Goal: Book appointment/travel/reservation

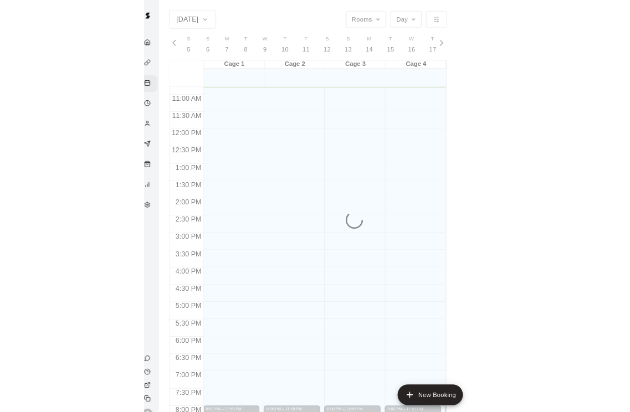
scroll to position [0, 4820]
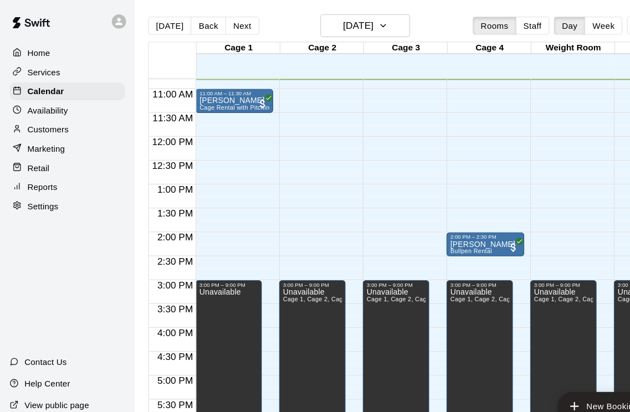
click at [191, 22] on button "Back" at bounding box center [193, 24] width 33 height 17
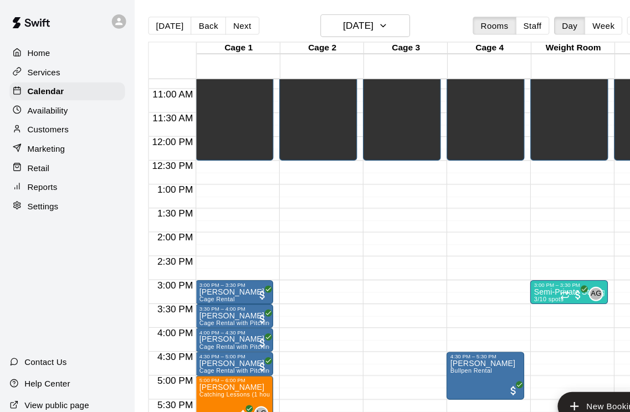
click at [191, 24] on button "Back" at bounding box center [193, 24] width 33 height 17
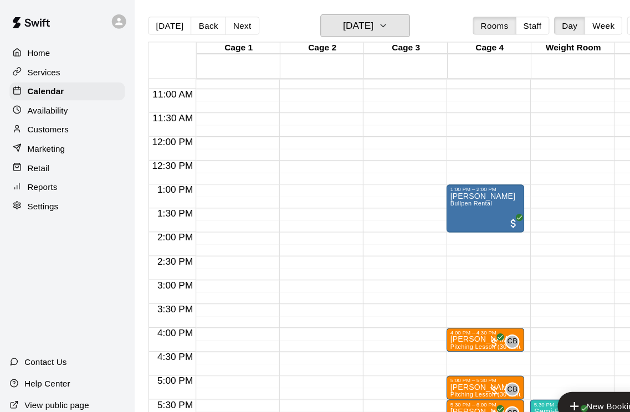
click at [360, 26] on icon "button" at bounding box center [355, 23] width 9 height 13
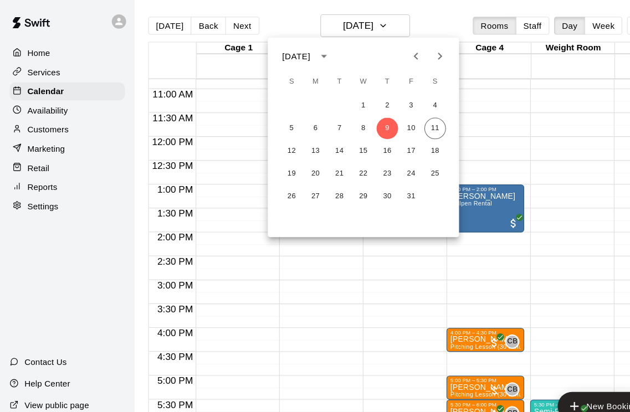
click at [410, 23] on div at bounding box center [315, 206] width 630 height 412
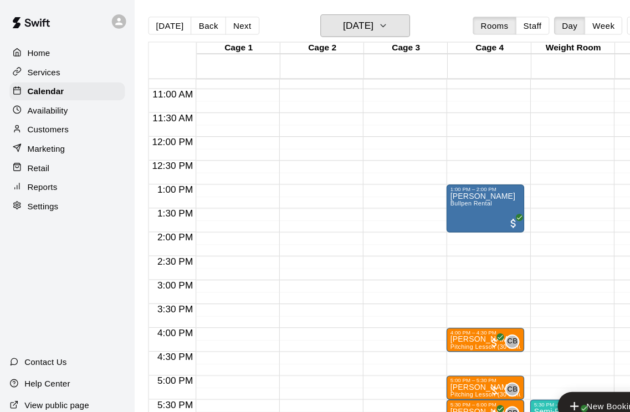
click at [358, 23] on icon "button" at bounding box center [355, 24] width 4 height 2
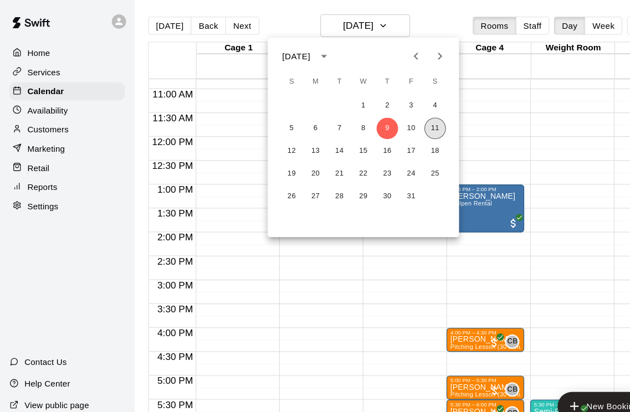
click at [403, 118] on button "11" at bounding box center [404, 119] width 20 height 20
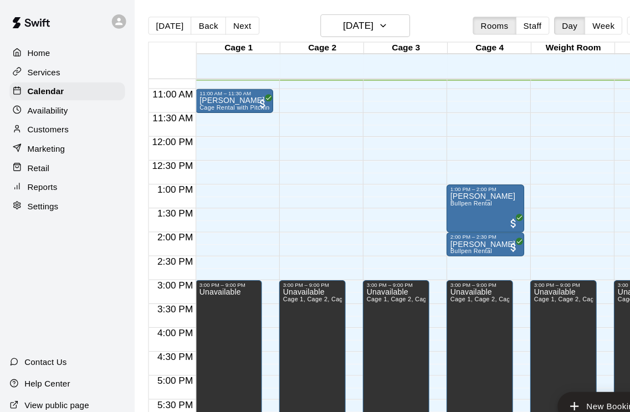
click at [440, 190] on span "Bullpen Rental" at bounding box center [436, 189] width 39 height 6
click at [429, 198] on icon "edit" at bounding box center [429, 198] width 10 height 10
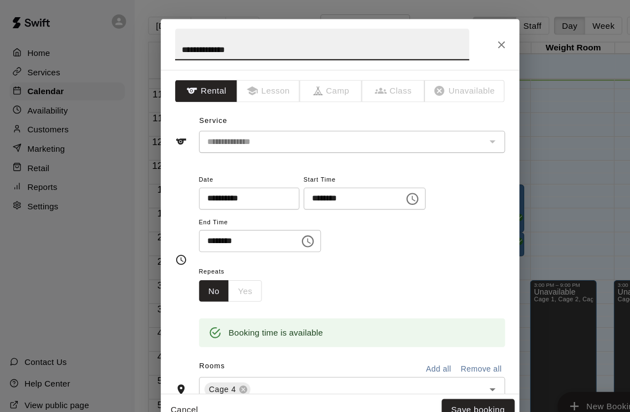
click at [377, 181] on icon "Choose time, selected time is 1:00 PM" at bounding box center [382, 184] width 11 height 11
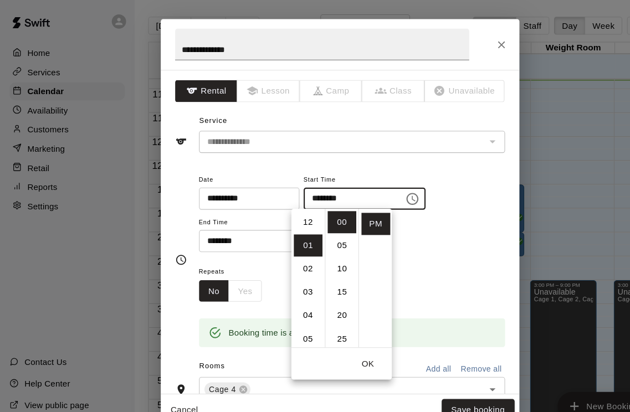
scroll to position [0, 0]
click at [287, 207] on li "12" at bounding box center [286, 206] width 27 height 21
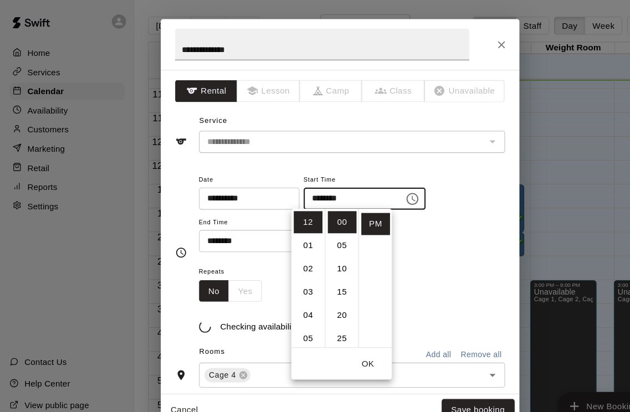
type input "********"
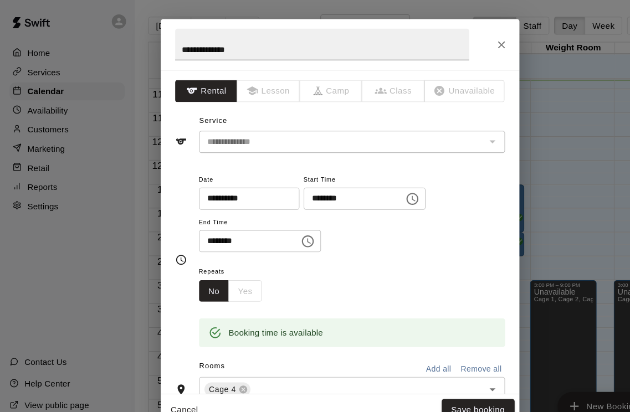
click at [396, 223] on div "**********" at bounding box center [327, 197] width 284 height 75
click at [199, 228] on input "********" at bounding box center [227, 223] width 85 height 21
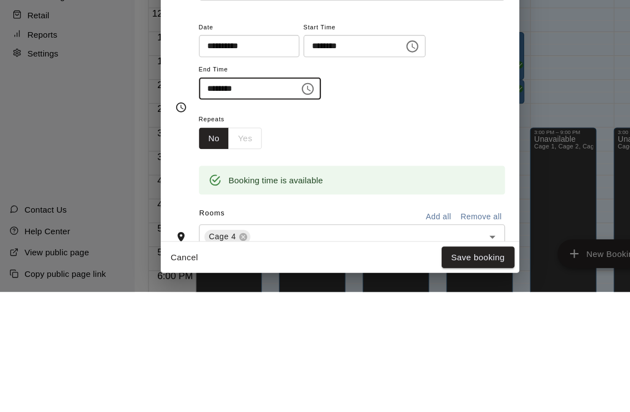
click at [279, 217] on icon "Choose time, selected time is 2:00 PM" at bounding box center [285, 223] width 13 height 13
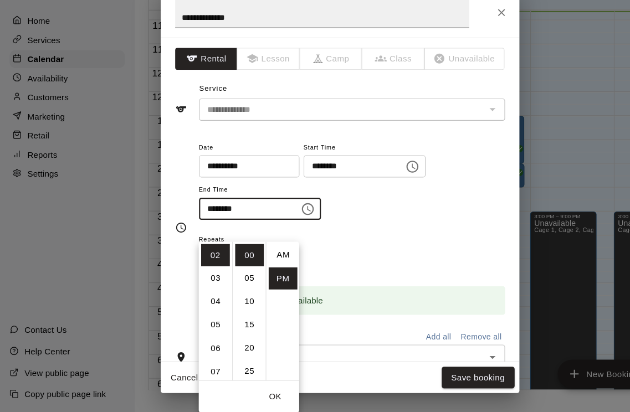
scroll to position [20, 0]
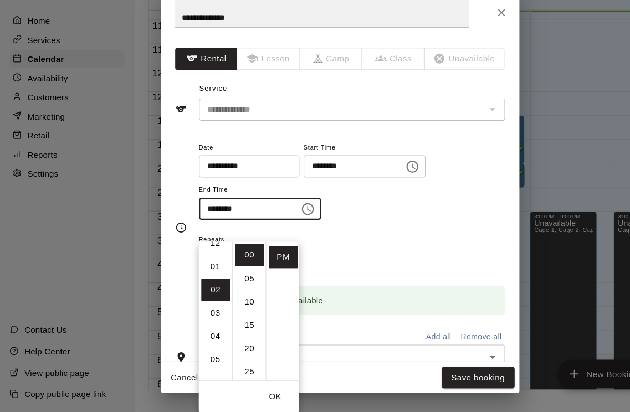
click at [201, 267] on li "01" at bounding box center [200, 277] width 27 height 21
type input "********"
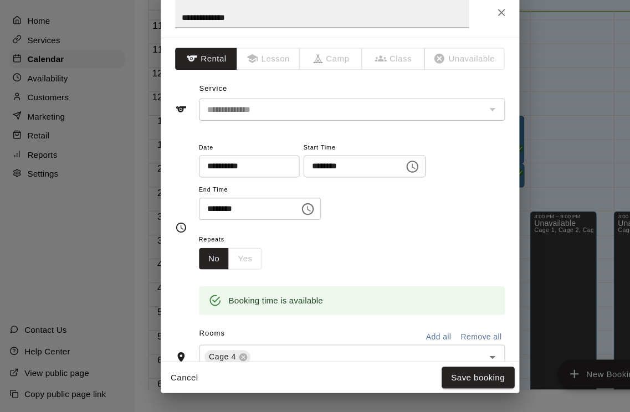
click at [347, 210] on div "**********" at bounding box center [327, 203] width 284 height 86
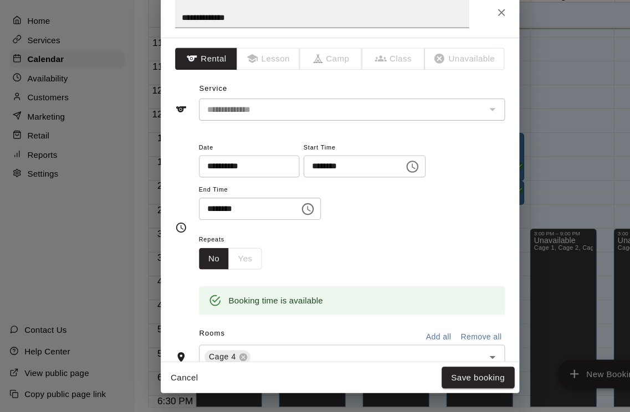
click at [445, 370] on button "Save booking" at bounding box center [444, 380] width 68 height 21
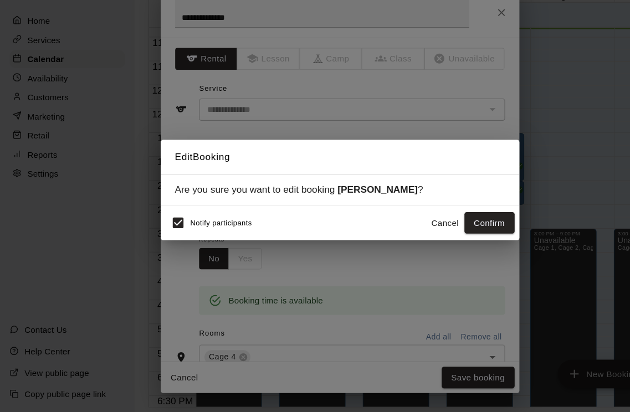
click at [459, 227] on button "Confirm" at bounding box center [454, 237] width 47 height 21
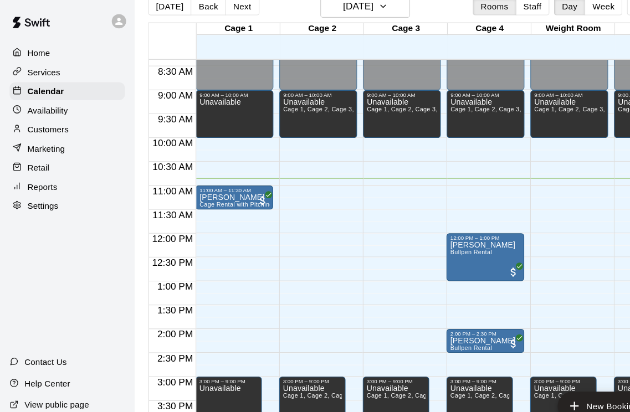
scroll to position [0, 0]
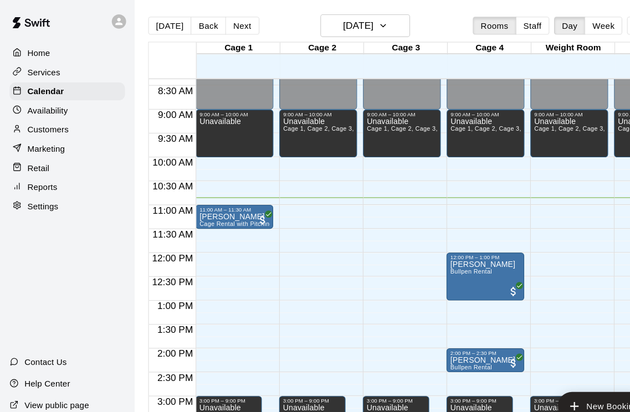
click at [222, 23] on button "Next" at bounding box center [224, 24] width 31 height 17
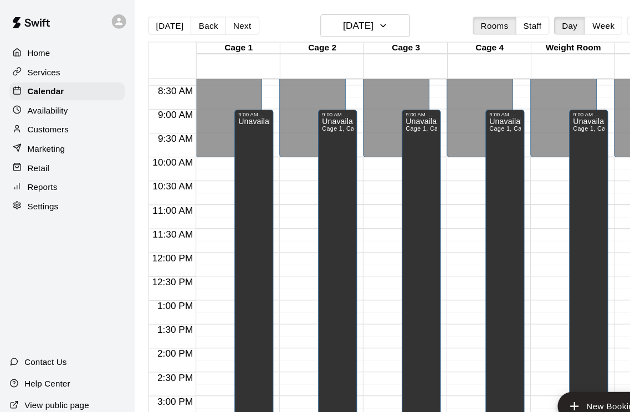
click at [224, 23] on button "Next" at bounding box center [224, 24] width 31 height 17
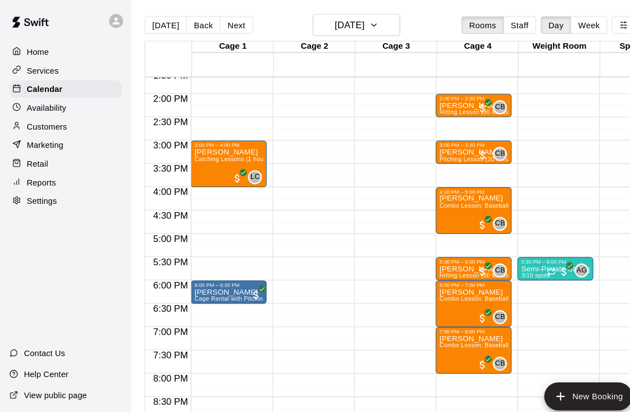
scroll to position [606, 0]
